Goal: Transaction & Acquisition: Purchase product/service

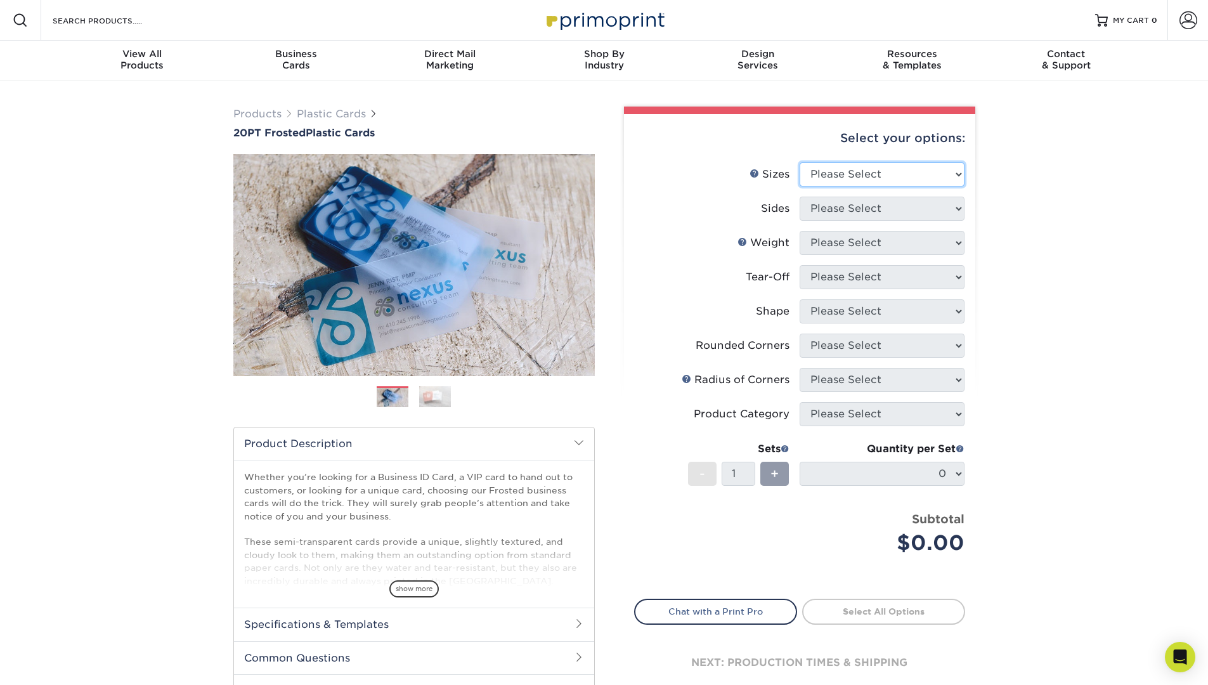
click at [840, 178] on select "Please Select 2" x 3.5" 2" x 8" 2.12" x 3.375" 2.5" x 2.5" 4.25" x 6"" at bounding box center [882, 174] width 165 height 24
select select "2.00x3.50"
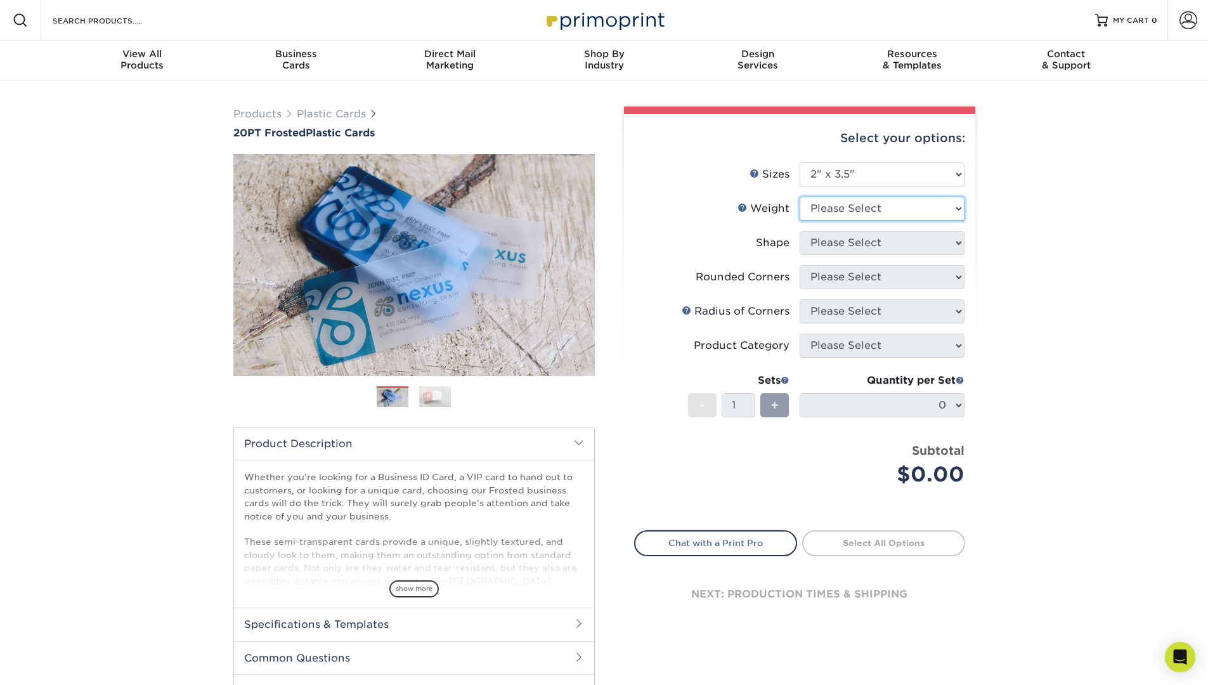
click at [849, 209] on select "Please Select 20PT Frosted Plastic 20PT Frosted Plastic" at bounding box center [882, 209] width 165 height 24
select select "20PT Frosted Plastic"
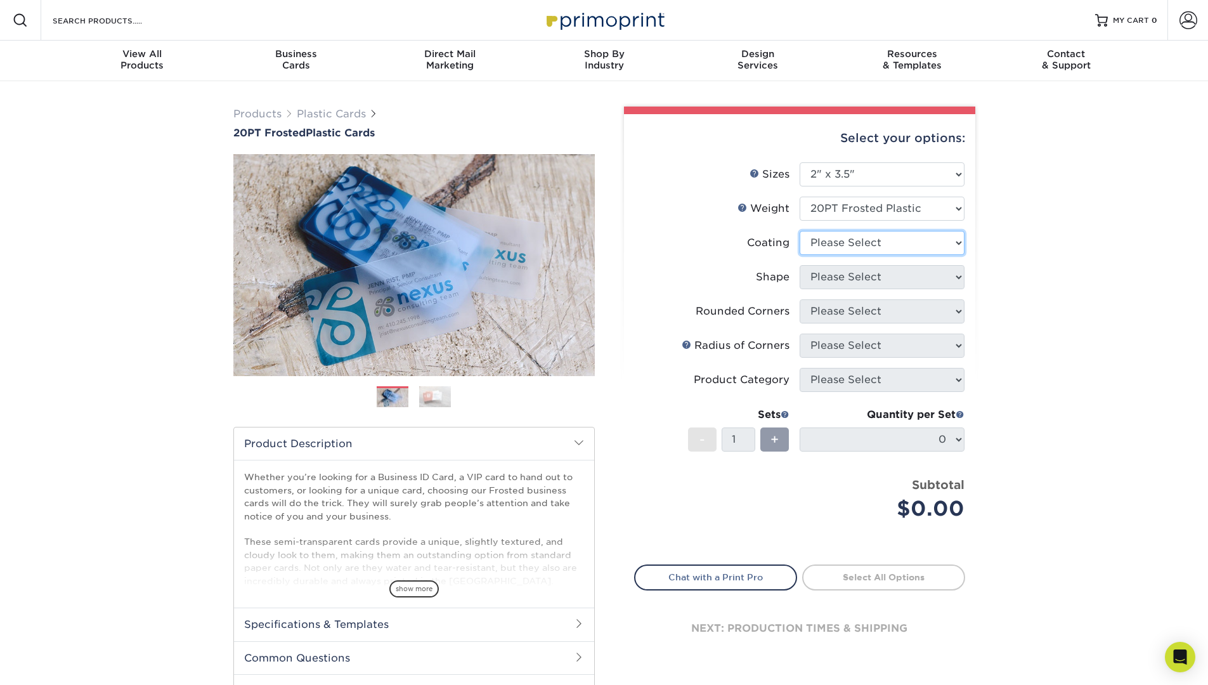
click at [830, 245] on select at bounding box center [882, 243] width 165 height 24
select select "3e7618de-abca-4bda-9f97-8b9129e913d8"
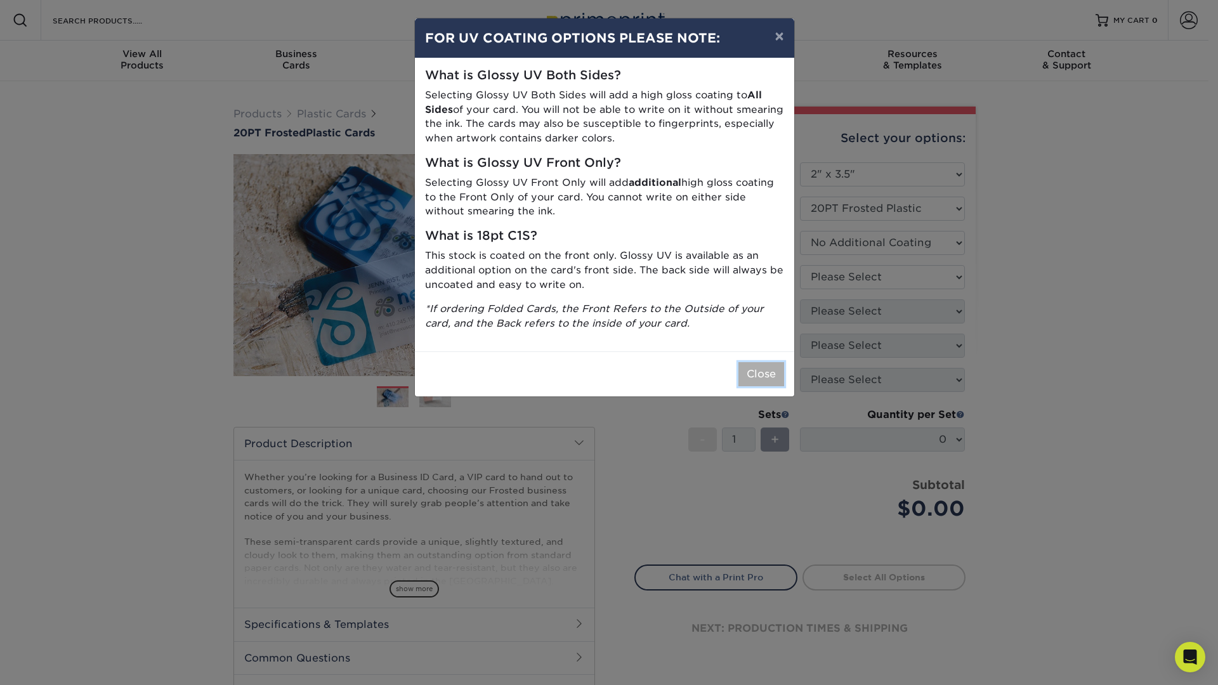
click at [759, 370] on button "Close" at bounding box center [761, 374] width 46 height 24
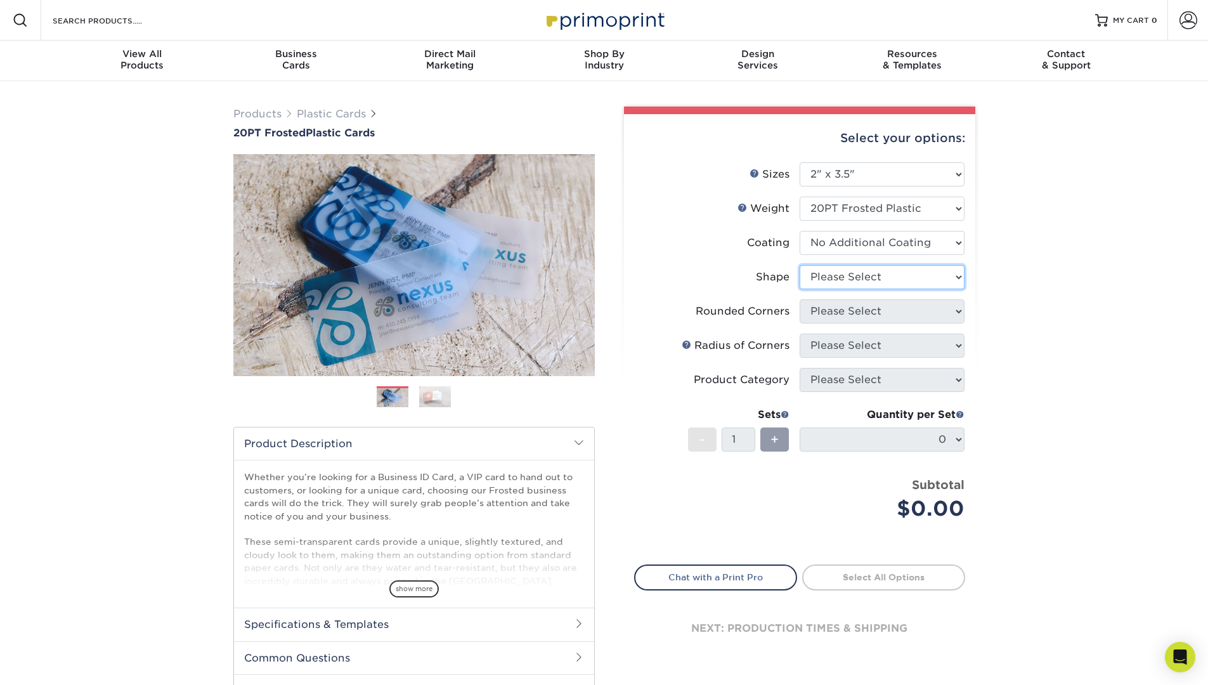
click at [866, 273] on select "Please Select Oval Standard" at bounding box center [882, 277] width 165 height 24
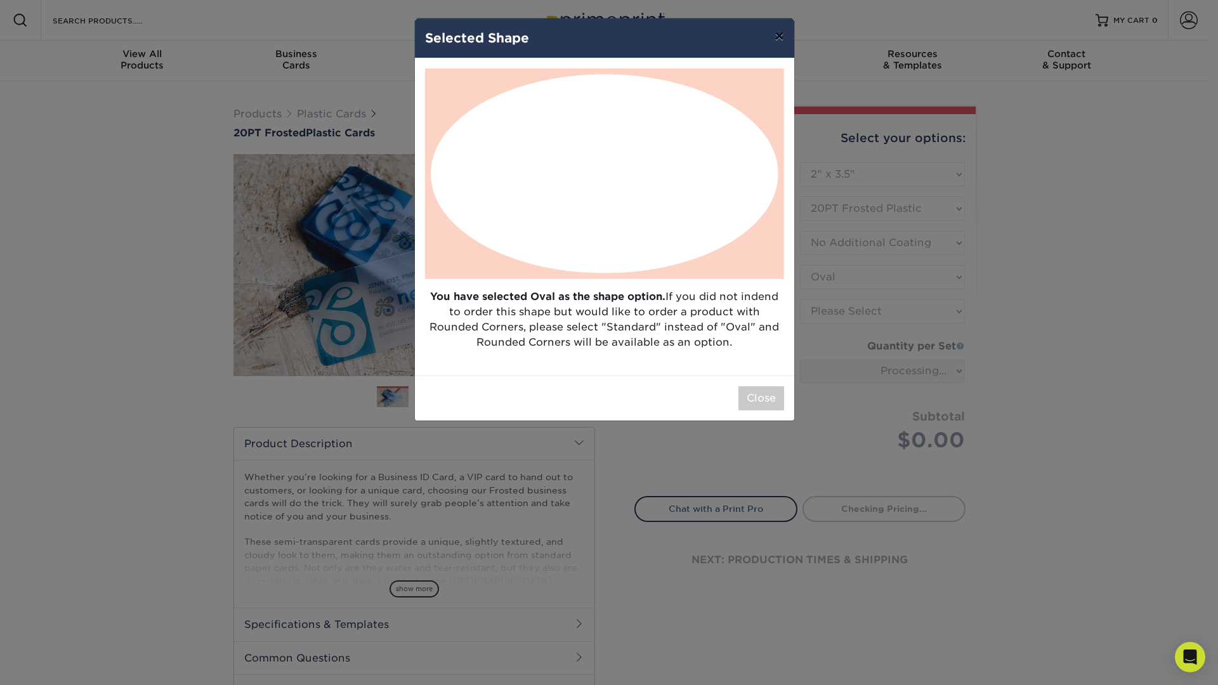
click at [782, 39] on button "×" at bounding box center [778, 36] width 29 height 36
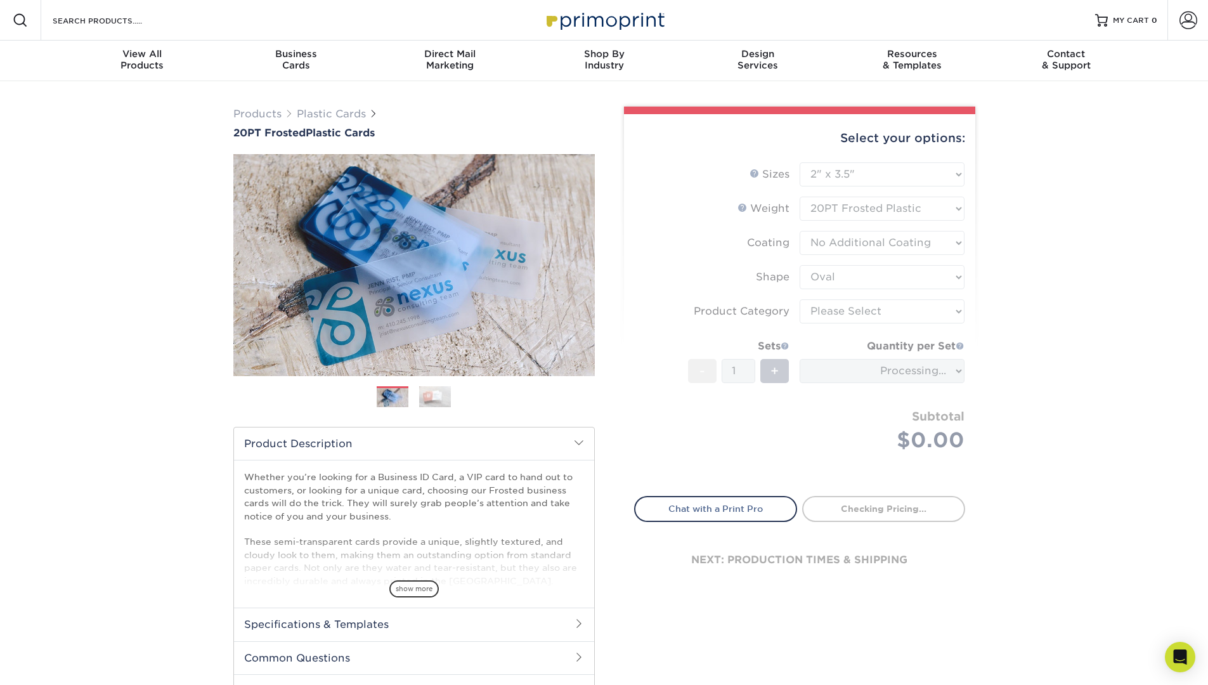
click at [853, 270] on form "Sizes Help Sizes Please Select 2" x 3.5" 2" x 8" 2.12" x 3.375" 2.5" x 2.5" 4.2…" at bounding box center [799, 321] width 331 height 319
click at [848, 281] on form "Sizes Help Sizes Please Select 2" x 3.5" 2" x 8" 2.12" x 3.375" 2.5" x 2.5" 4.2…" at bounding box center [799, 321] width 331 height 319
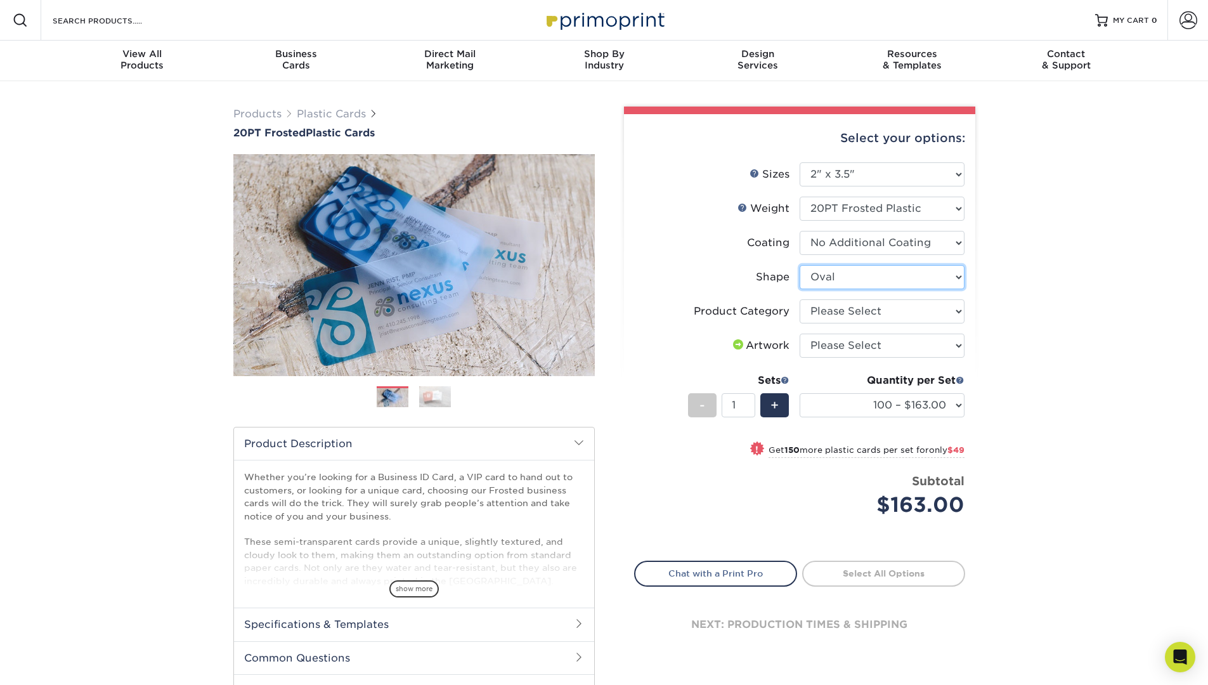
click at [948, 277] on select "Please Select Oval Standard" at bounding box center [882, 277] width 165 height 24
select select "standard"
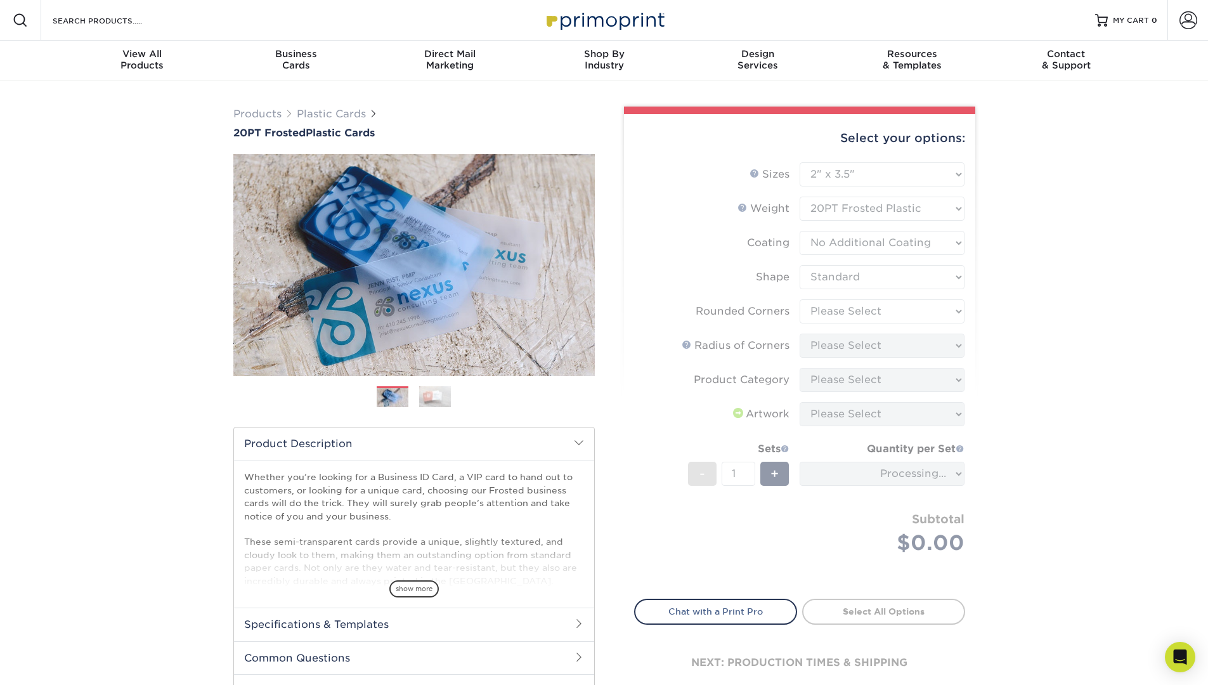
click at [688, 258] on form "Sizes Help Sizes Please Select 2" x 3.5" 2" x 8" 2.12" x 3.375" 2.5" x 2.5" 4.2…" at bounding box center [799, 373] width 331 height 422
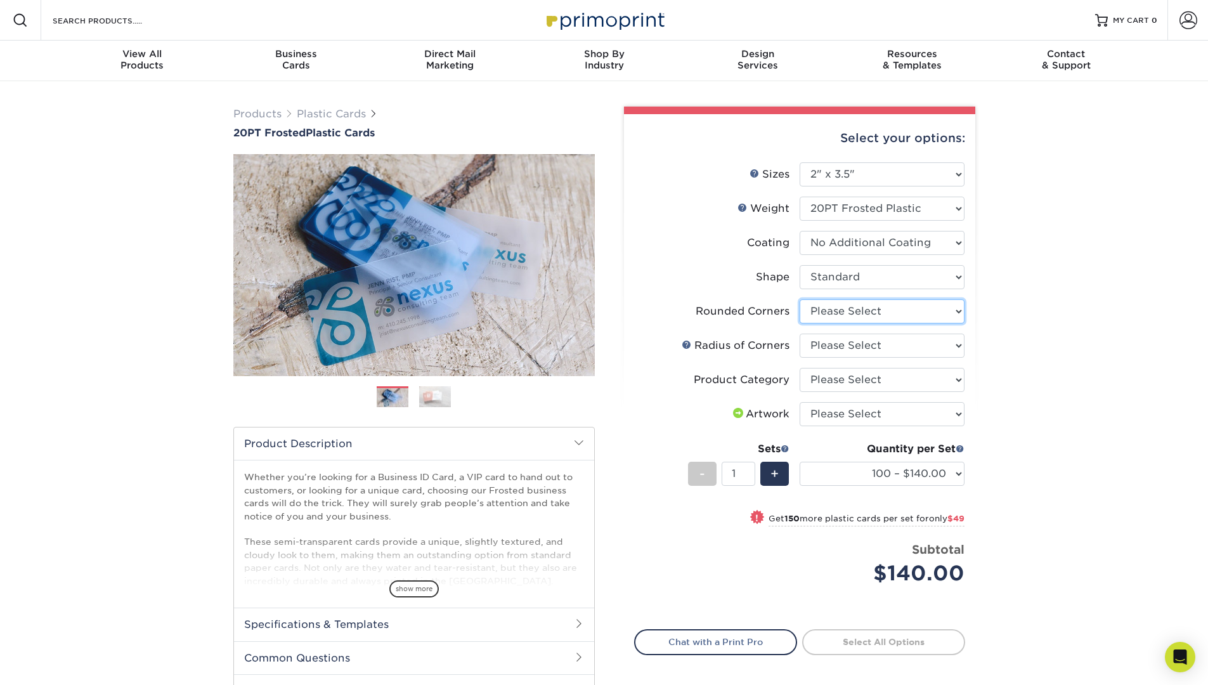
click at [857, 315] on select "Please Select Yes - Round 4 Corners" at bounding box center [882, 311] width 165 height 24
click at [827, 310] on select "Please Select Yes - Round 4 Corners" at bounding box center [882, 311] width 165 height 24
select select "7672df9e-0e0a-464d-8e1f-920c575e4da3"
click at [707, 266] on label "Shape" at bounding box center [717, 277] width 165 height 24
click at [872, 348] on select "Please Select Rounded 1/8" Rounded 1/4"" at bounding box center [882, 346] width 165 height 24
